Goal: Task Accomplishment & Management: Complete application form

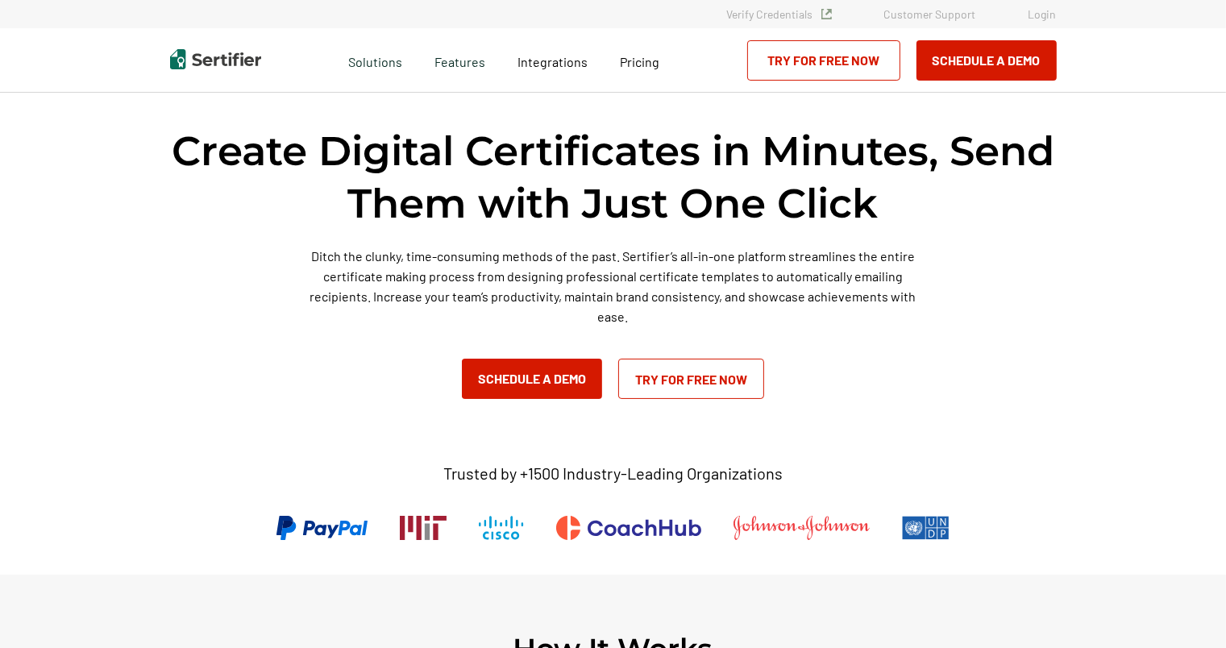
click at [696, 388] on link "Try for Free Now" at bounding box center [691, 379] width 146 height 40
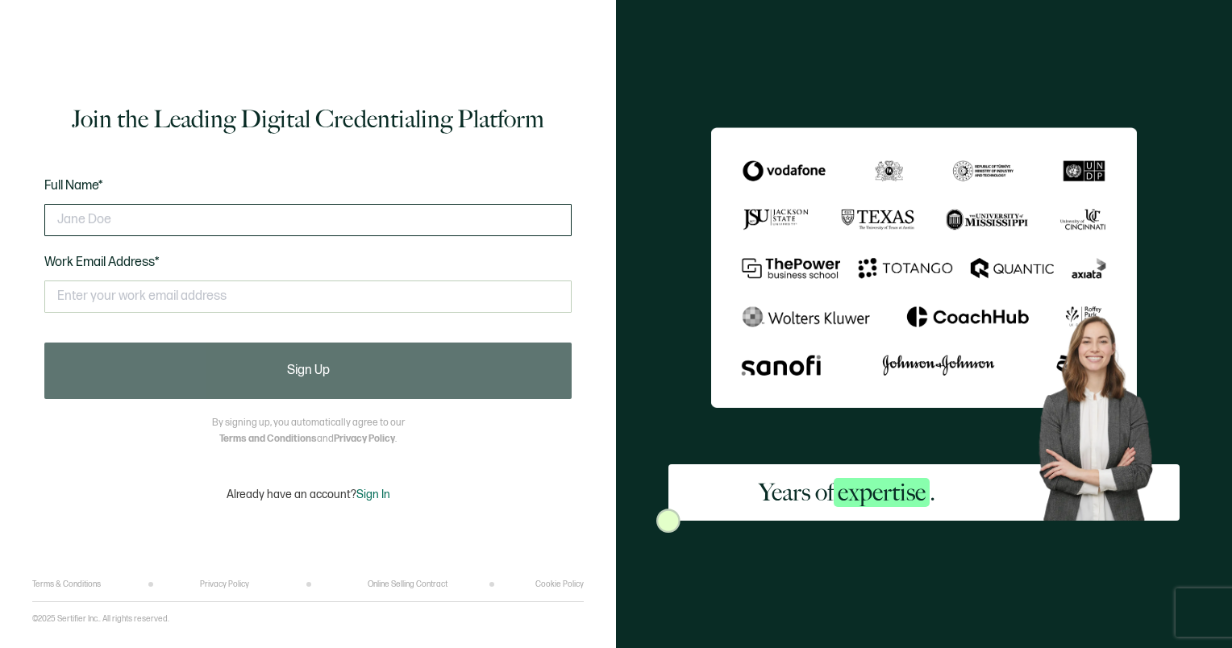
click at [255, 226] on input "text" at bounding box center [307, 220] width 527 height 32
